Goal: Transaction & Acquisition: Purchase product/service

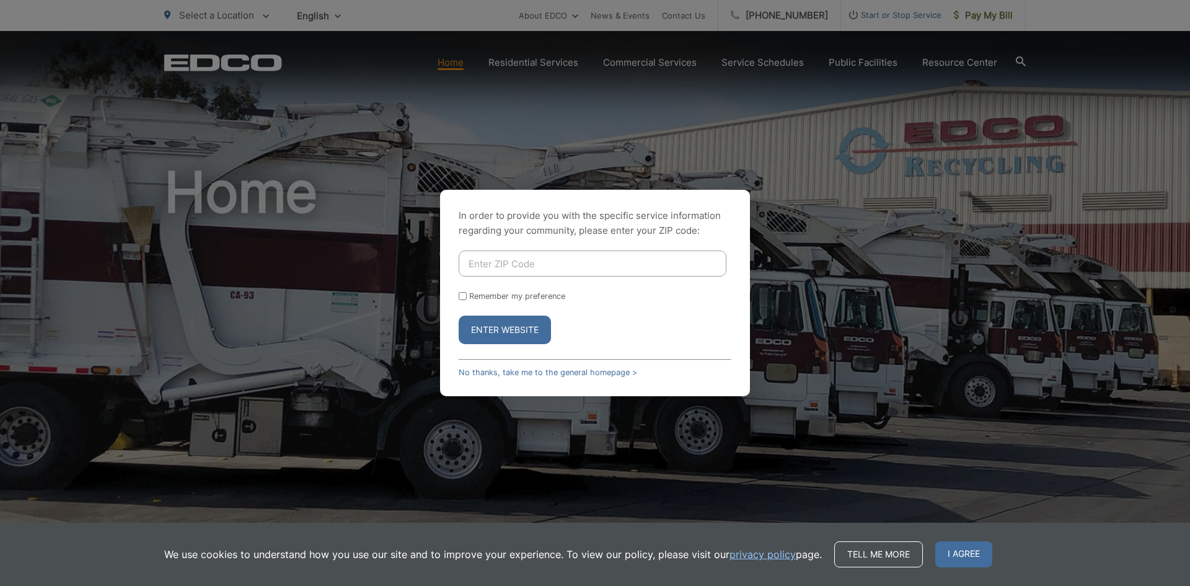
click at [588, 257] on input "Enter ZIP Code" at bounding box center [593, 263] width 268 height 26
type input "91977"
click at [493, 331] on button "Enter Website" at bounding box center [505, 329] width 92 height 29
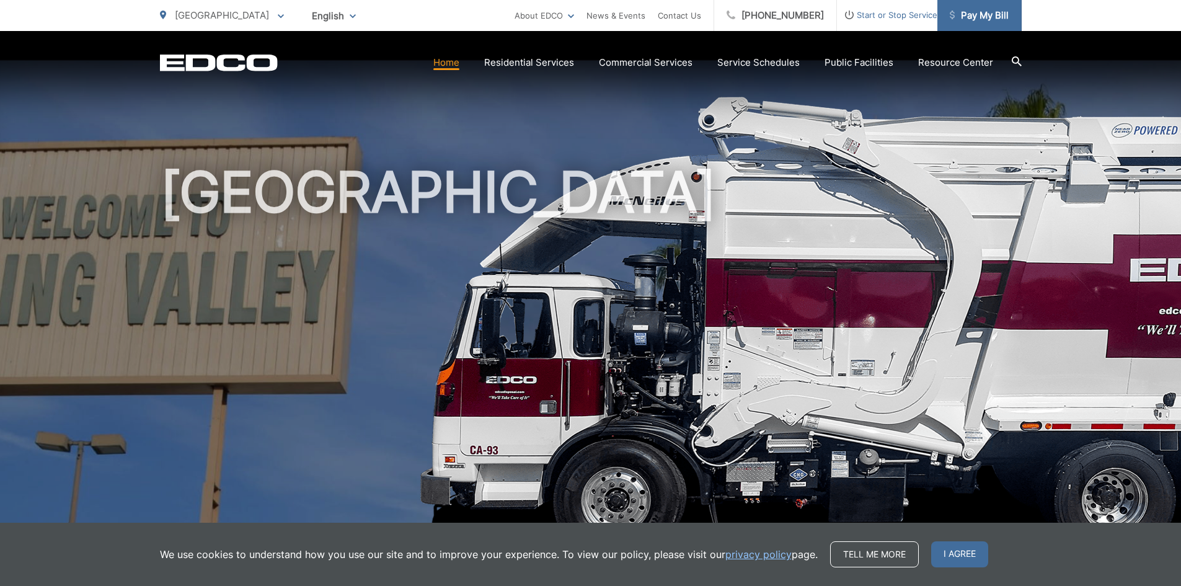
click at [1000, 14] on span "Pay My Bill" at bounding box center [978, 15] width 59 height 15
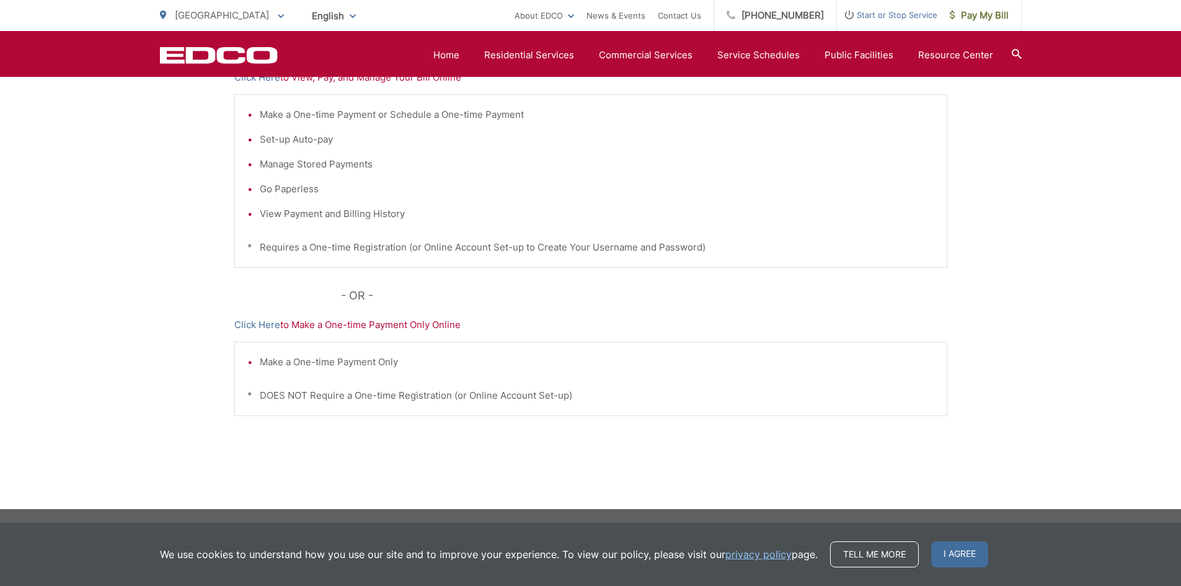
scroll to position [110, 0]
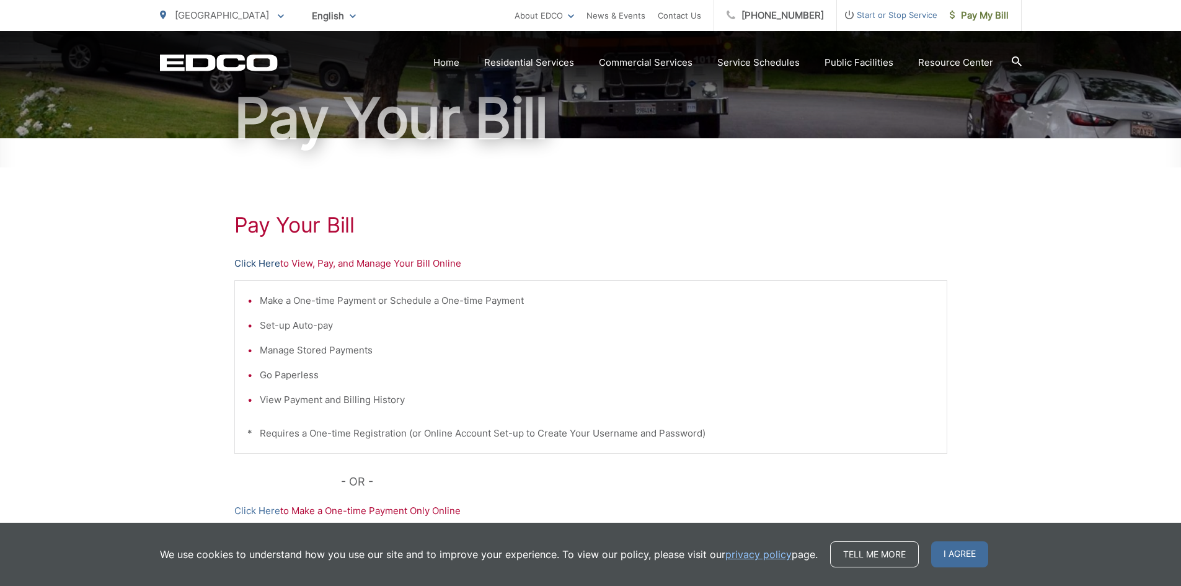
click at [259, 265] on link "Click Here" at bounding box center [257, 263] width 46 height 15
